Goal: Transaction & Acquisition: Purchase product/service

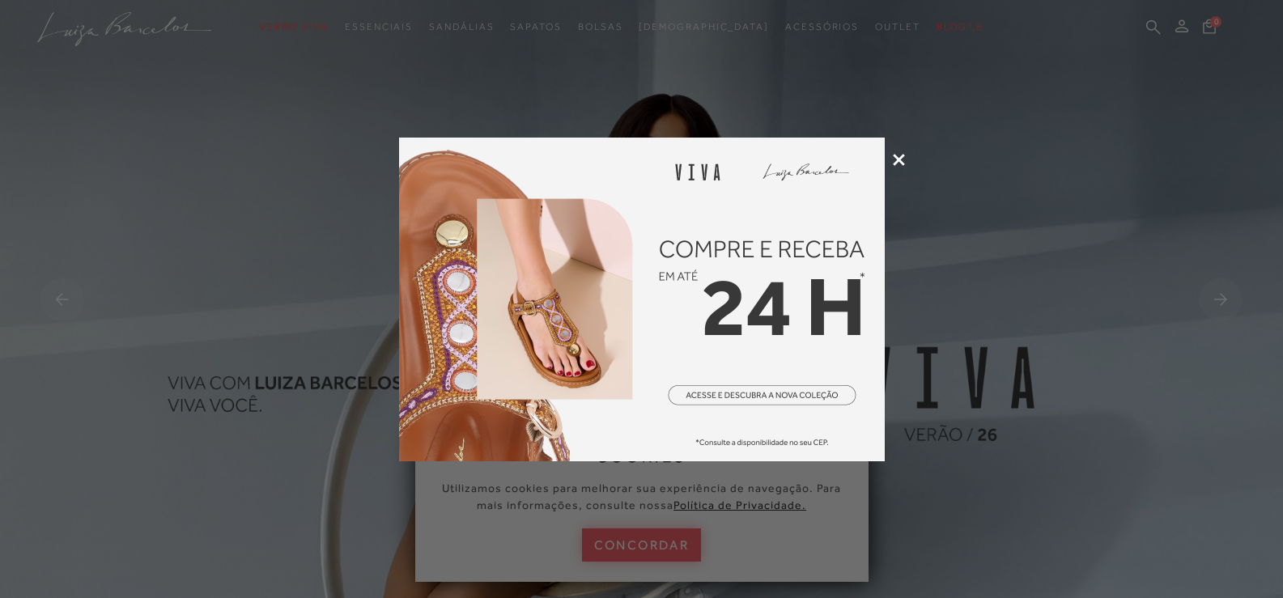
click at [903, 154] on icon at bounding box center [899, 160] width 12 height 12
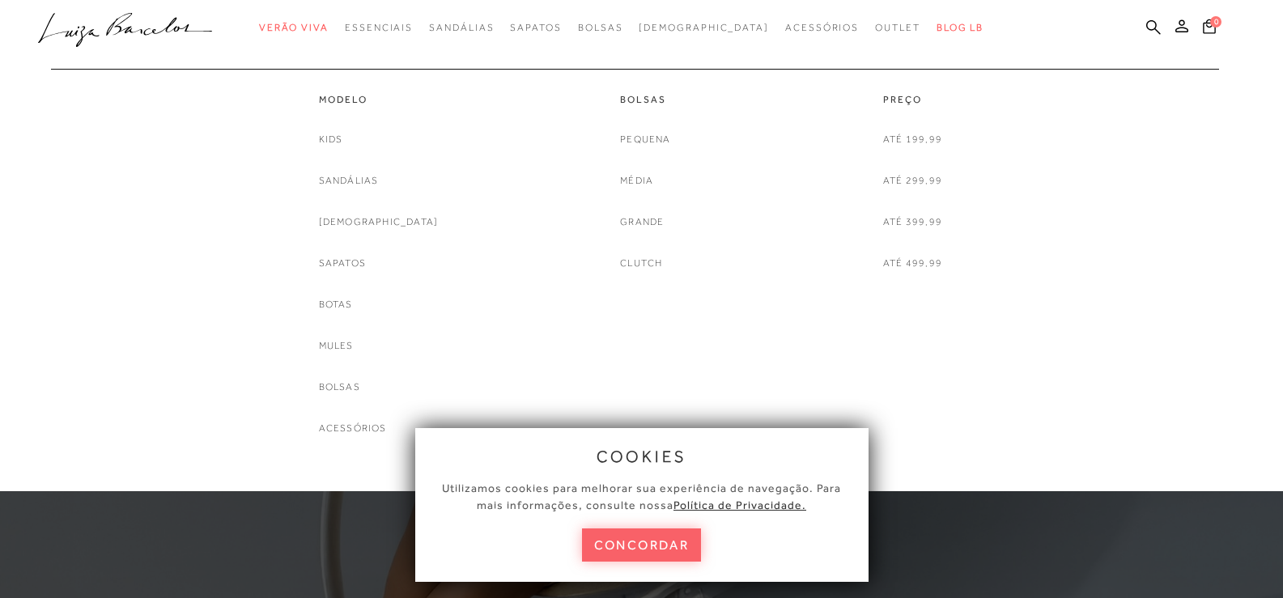
click at [366, 171] on div "Kids [GEOGRAPHIC_DATA] [DEMOGRAPHIC_DATA] Sapatos [GEOGRAPHIC_DATA] Mules [GEOG…" at bounding box center [379, 284] width 120 height 306
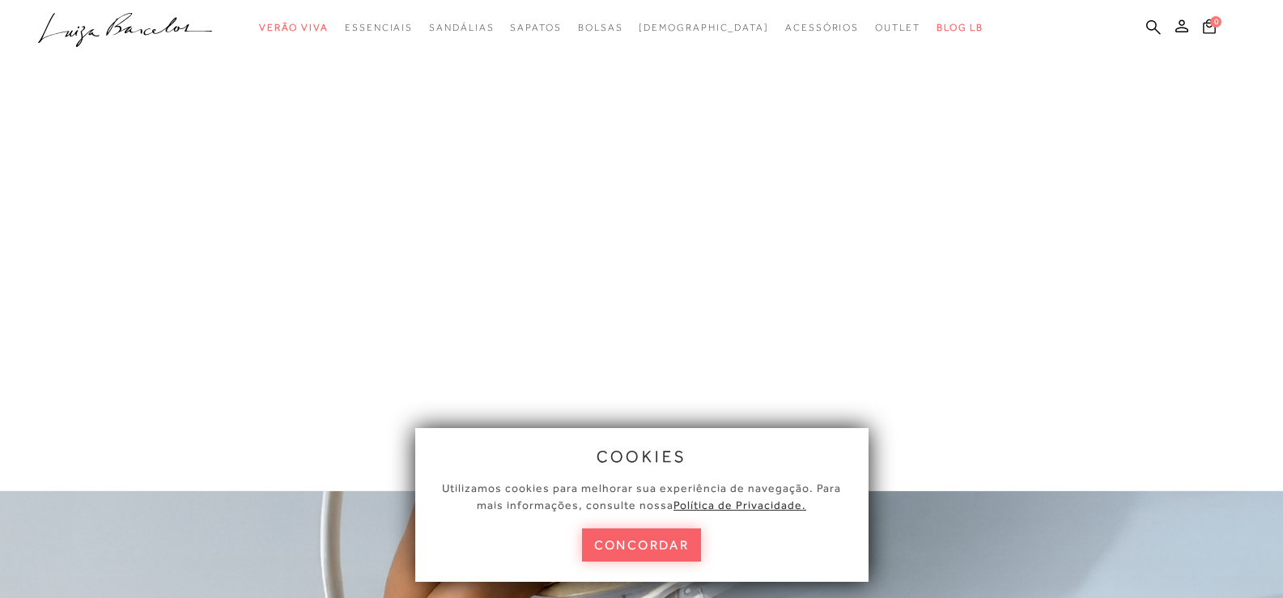
click at [367, 184] on div at bounding box center [641, 245] width 1283 height 491
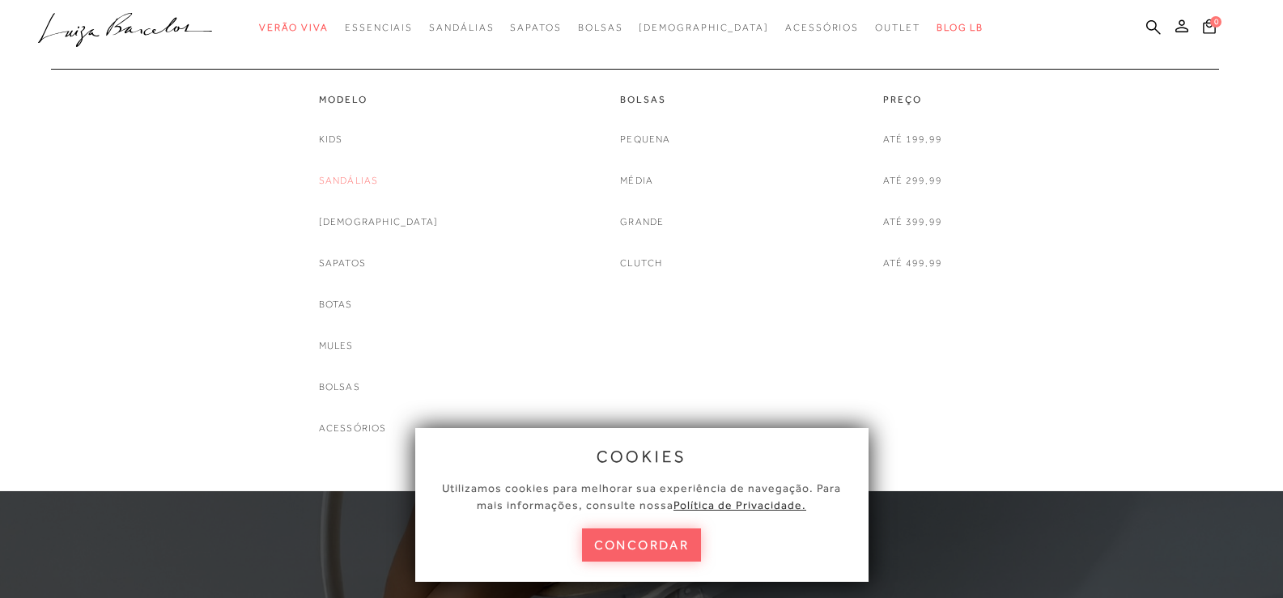
click at [379, 177] on link "Sandálias" at bounding box center [349, 180] width 60 height 17
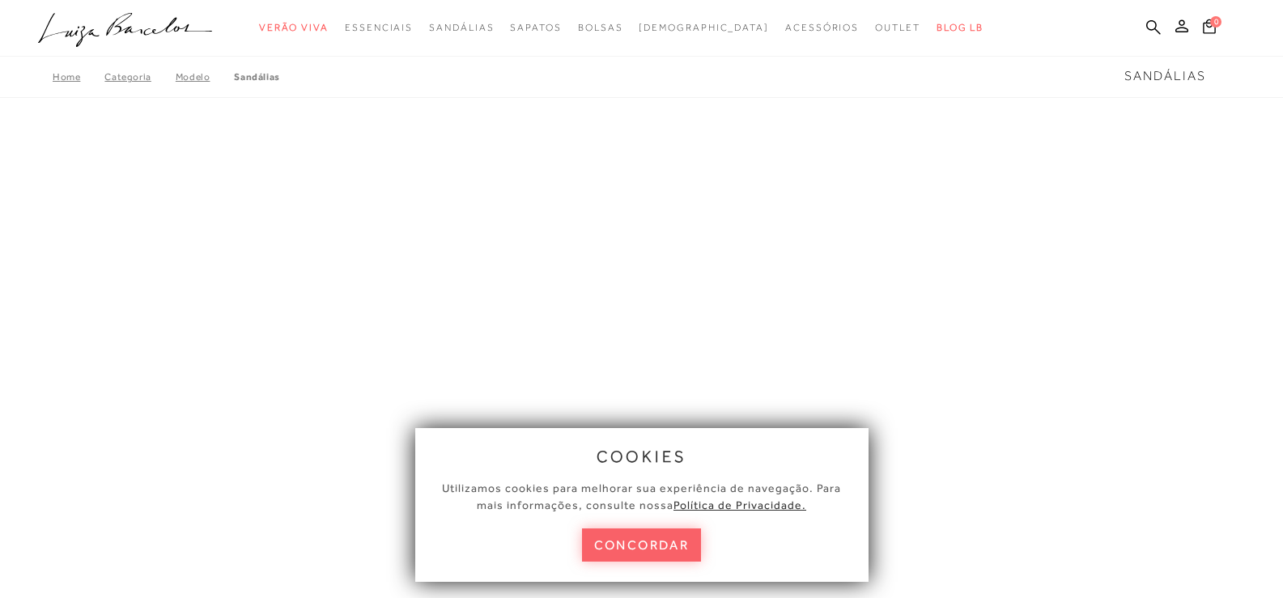
drag, startPoint x: 648, startPoint y: 555, endPoint x: 648, endPoint y: 545, distance: 10.5
click at [648, 545] on button "concordar" at bounding box center [642, 545] width 120 height 33
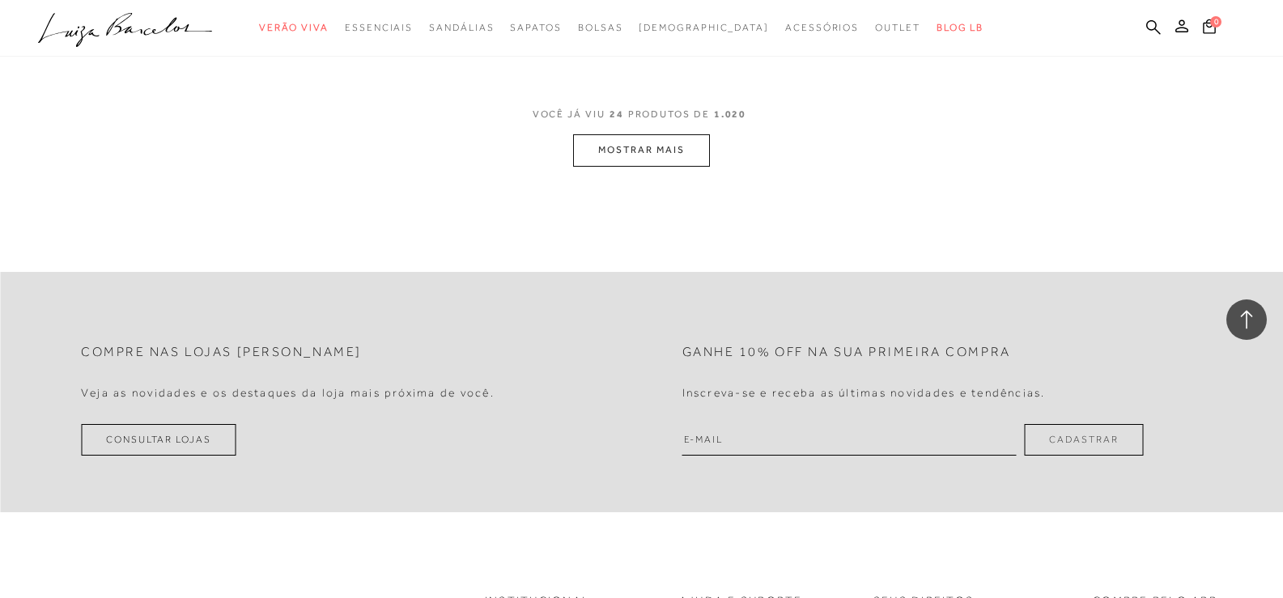
scroll to position [3481, 0]
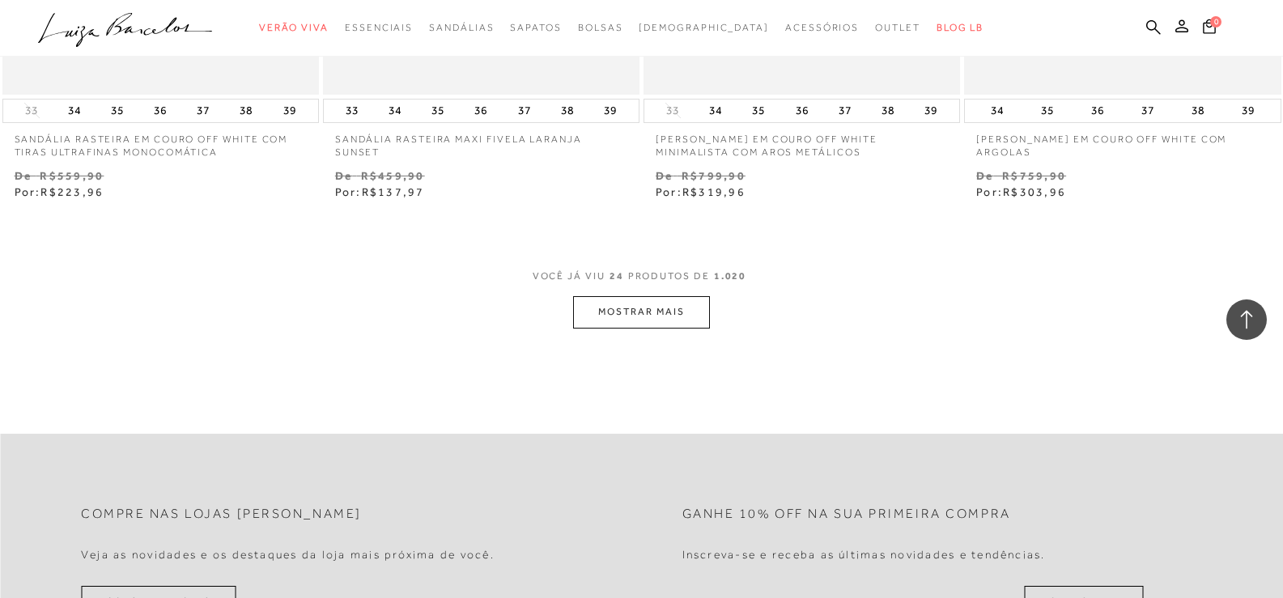
click at [617, 305] on button "MOSTRAR MAIS" at bounding box center [641, 312] width 136 height 32
